Goal: Register for event/course

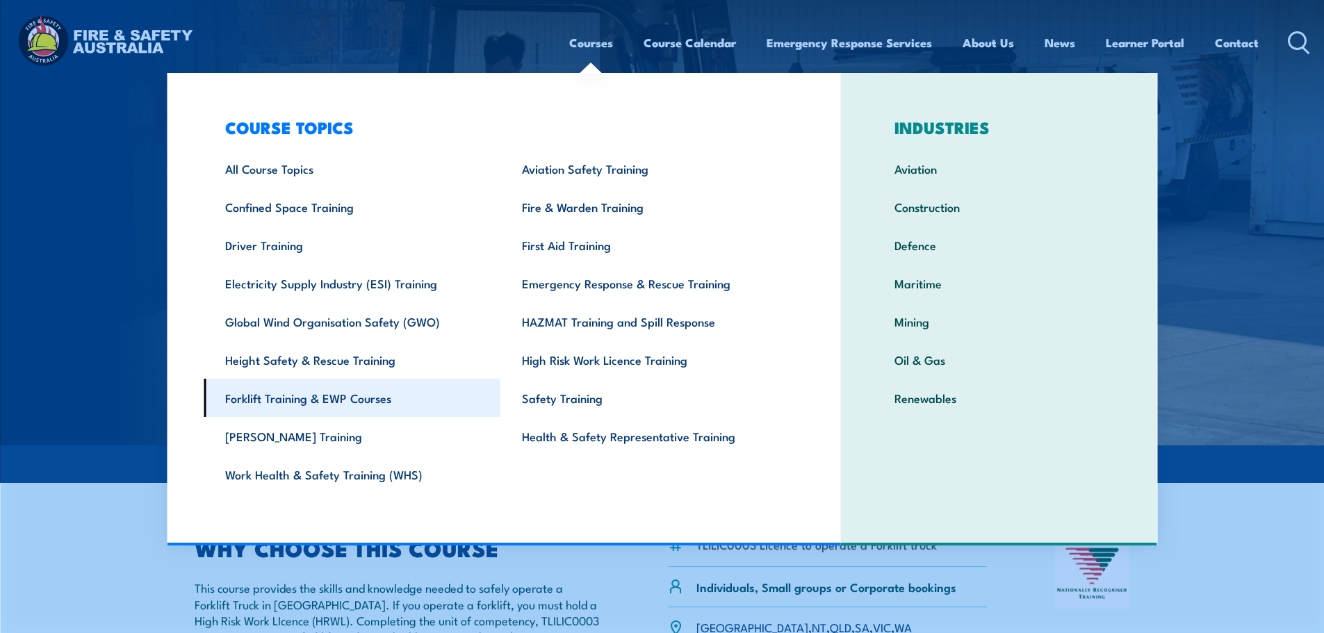
click at [323, 402] on link "Forklift Training & EWP Courses" at bounding box center [352, 398] width 297 height 38
click at [280, 396] on link "Forklift Training & EWP Courses" at bounding box center [352, 398] width 297 height 38
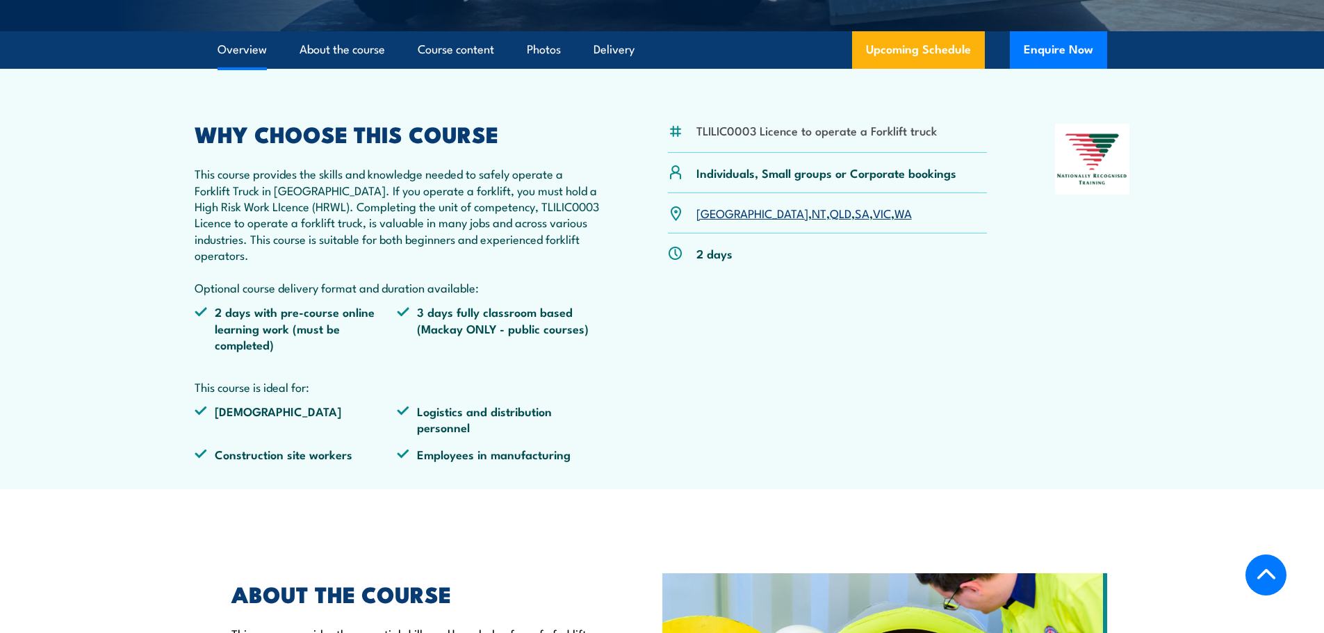
scroll to position [417, 0]
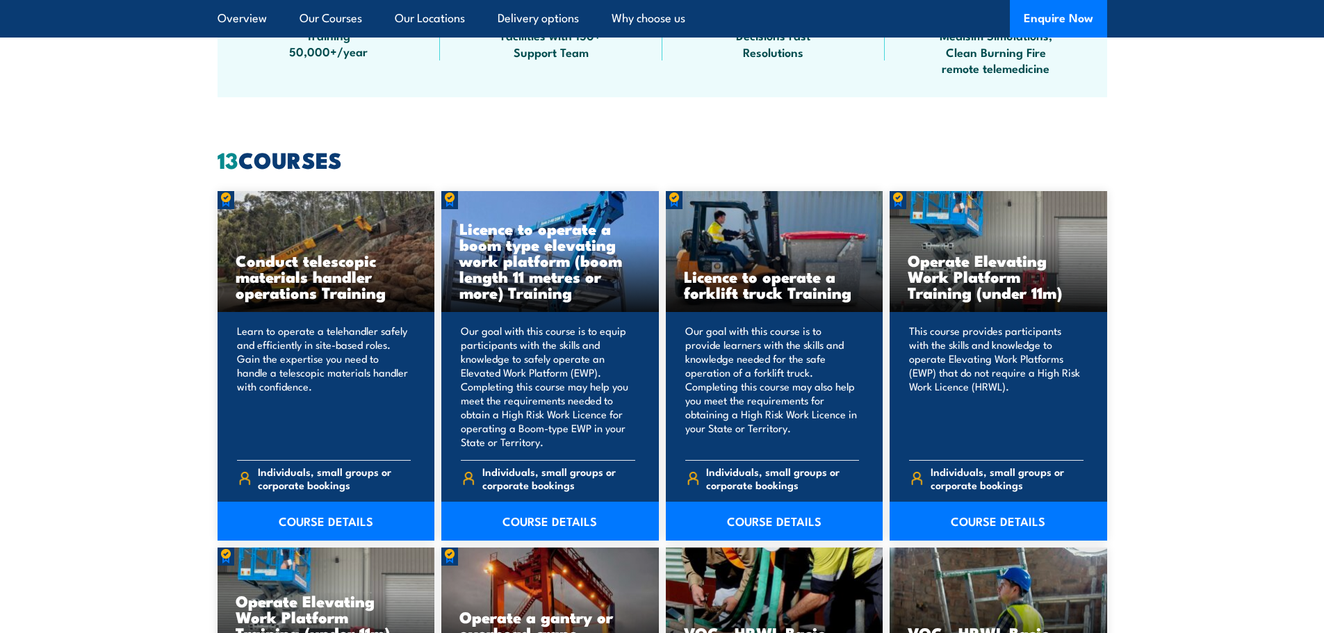
scroll to position [1043, 0]
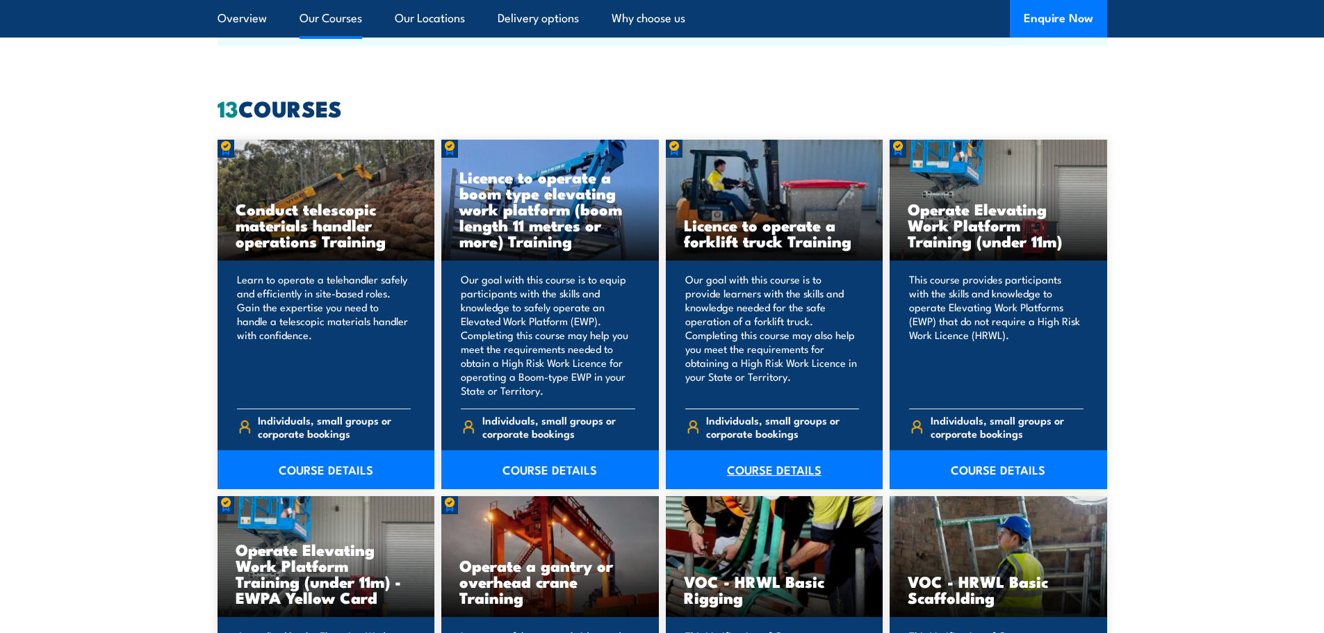
click at [773, 471] on link "COURSE DETAILS" at bounding box center [775, 469] width 218 height 39
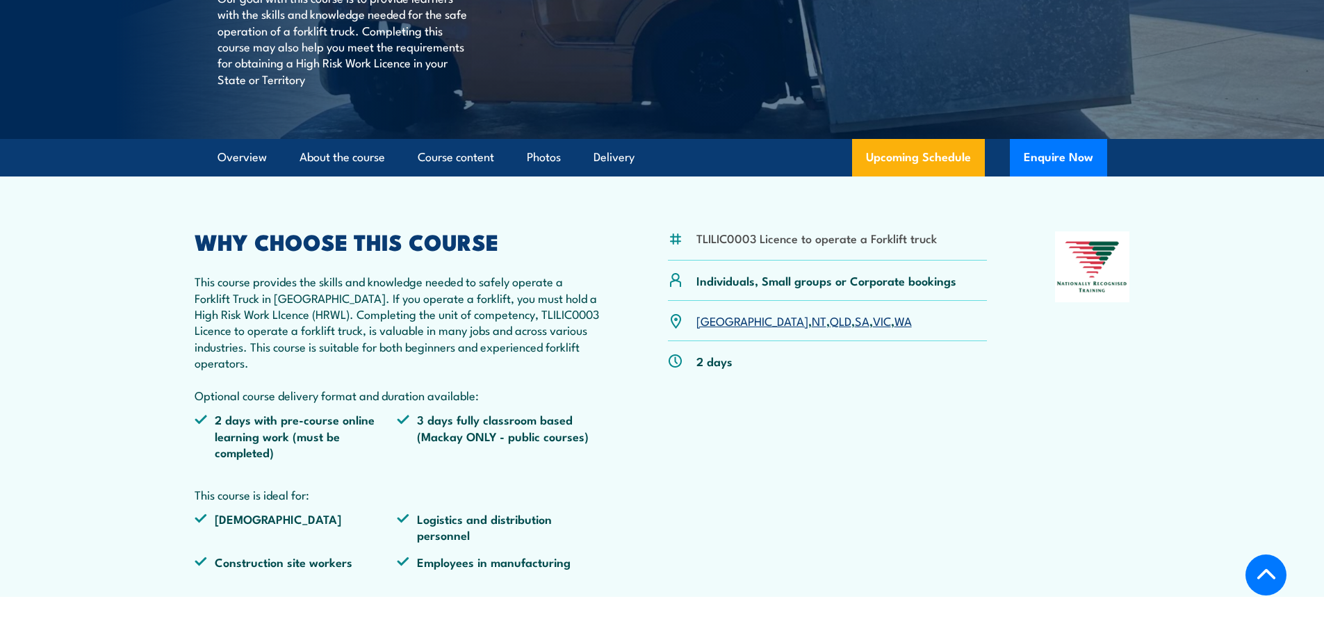
scroll to position [348, 0]
